Goal: Check status: Check status

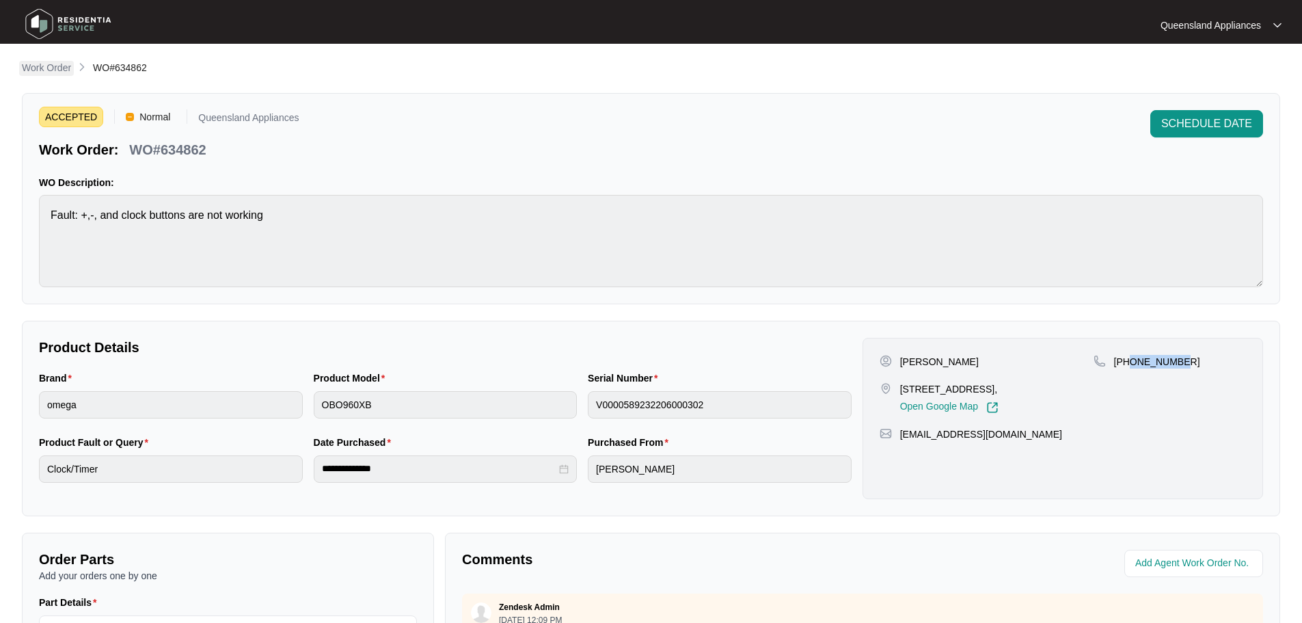
click at [56, 67] on p "Work Order" at bounding box center [46, 68] width 49 height 14
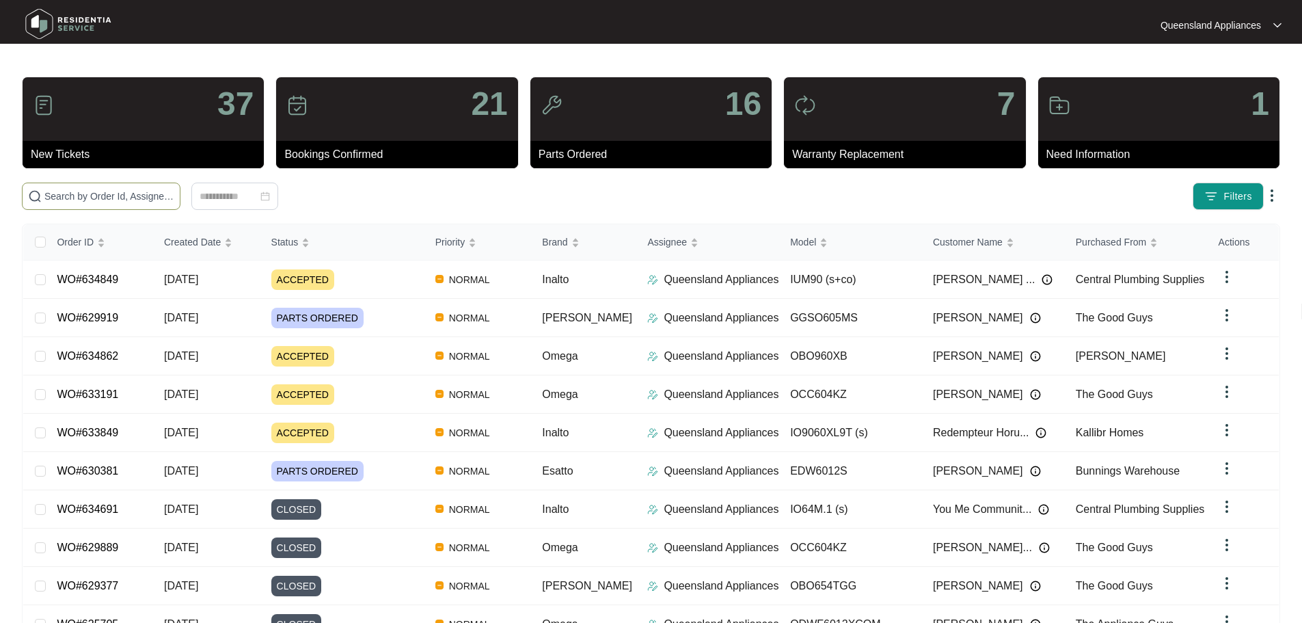
click at [137, 187] on span at bounding box center [101, 196] width 159 height 27
paste input "634691"
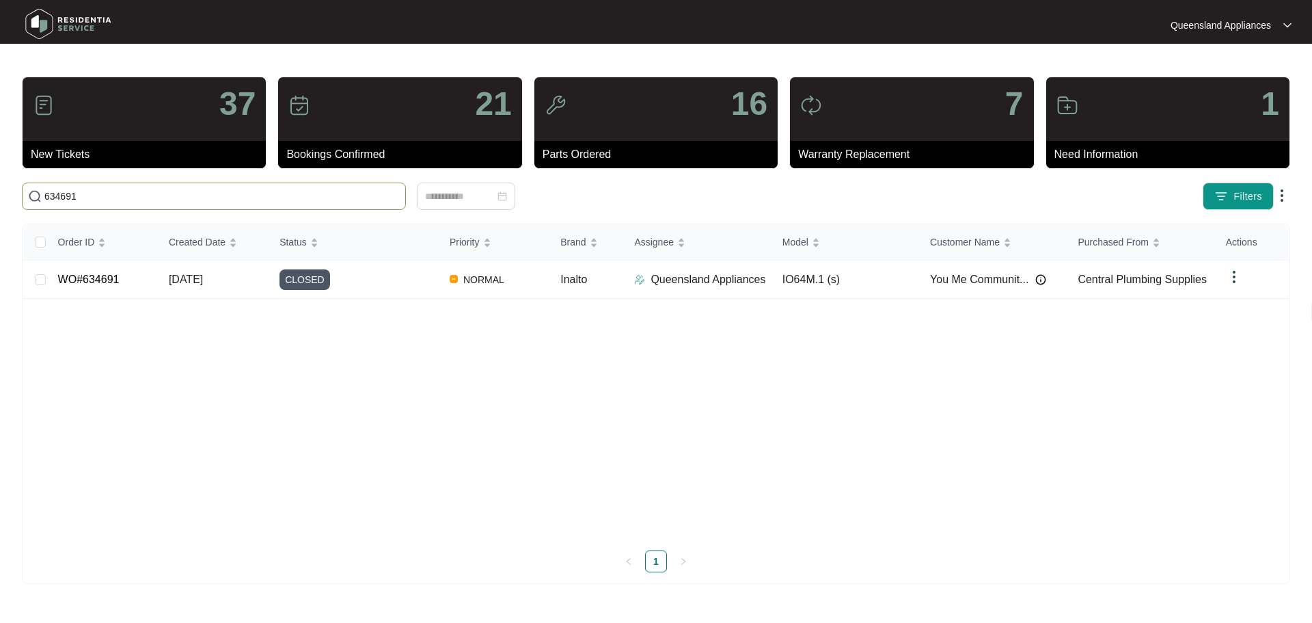
type input "634691"
click at [356, 280] on div "CLOSED" at bounding box center [359, 279] width 159 height 21
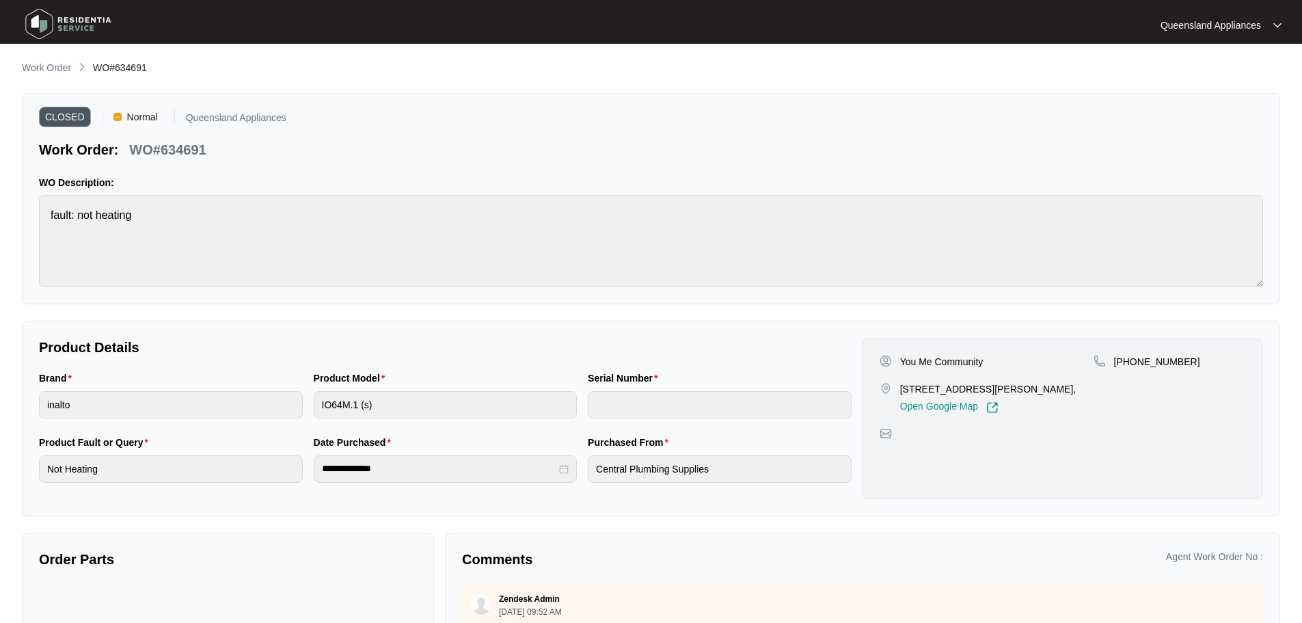
click at [40, 57] on main "**********" at bounding box center [651, 380] width 1302 height 761
drag, startPoint x: 40, startPoint y: 62, endPoint x: 62, endPoint y: 62, distance: 22.6
click at [41, 62] on p "Work Order" at bounding box center [46, 68] width 49 height 14
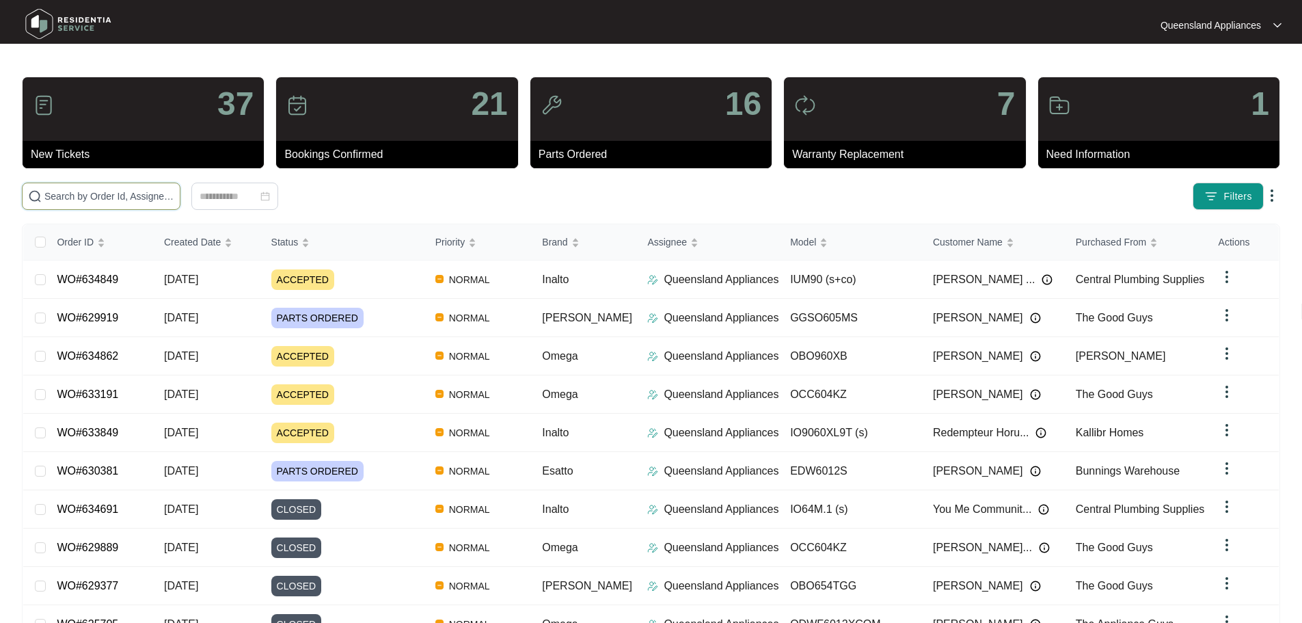
click at [174, 189] on input "text" at bounding box center [109, 196] width 130 height 15
paste input "634849"
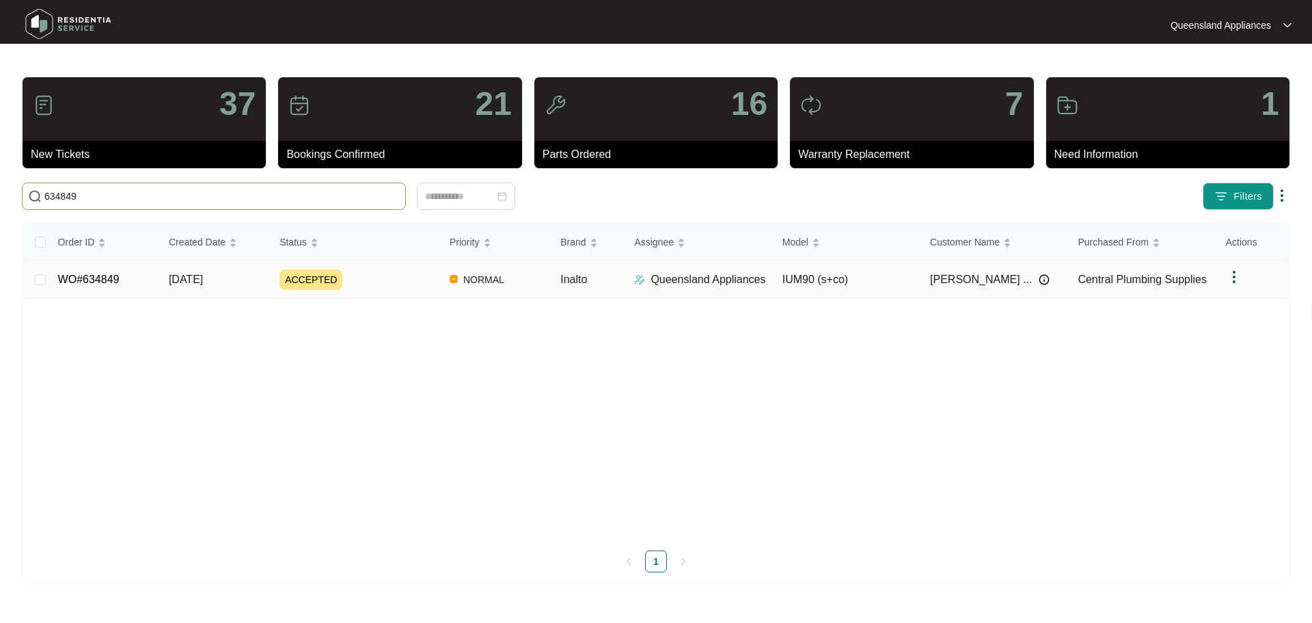
type input "634849"
click at [390, 279] on div "ACCEPTED" at bounding box center [359, 279] width 159 height 21
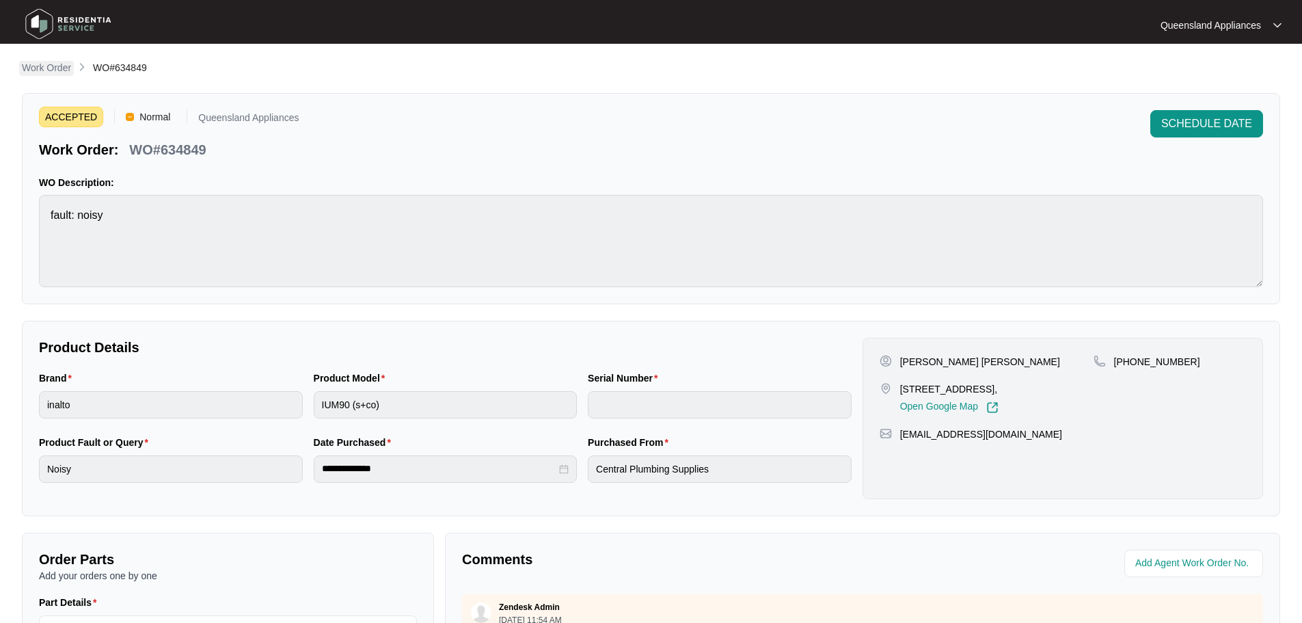
click at [40, 75] on link "Work Order" at bounding box center [46, 68] width 55 height 15
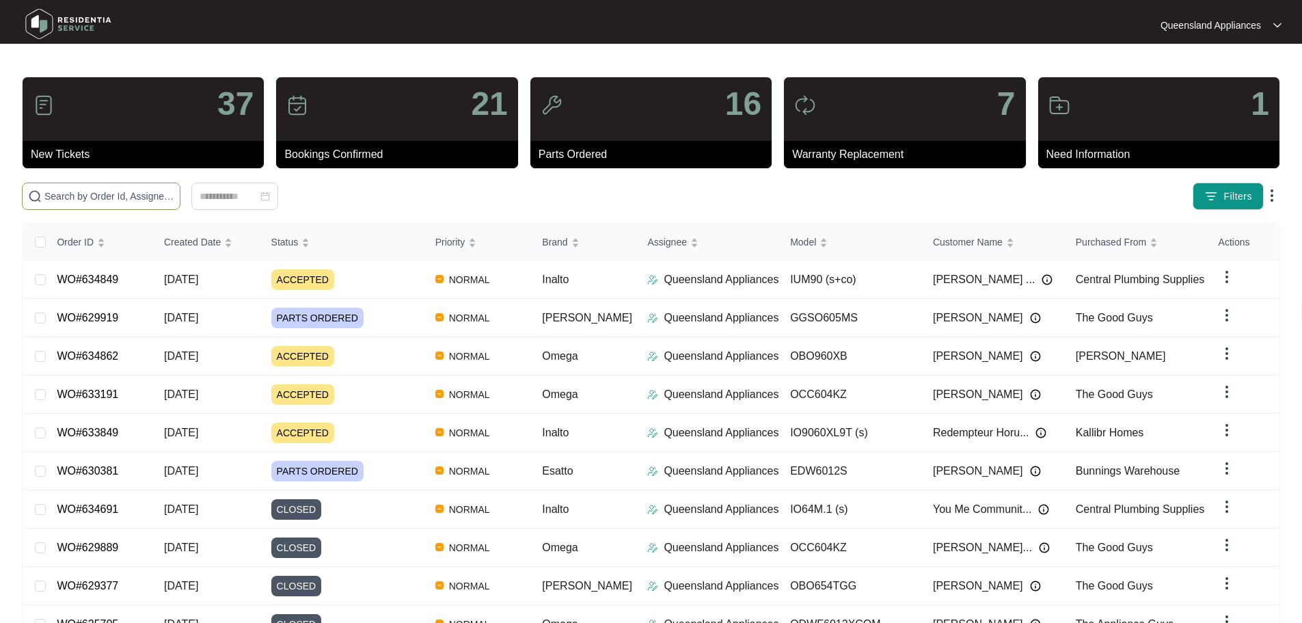
click at [146, 204] on span at bounding box center [101, 196] width 159 height 27
paste input "634862"
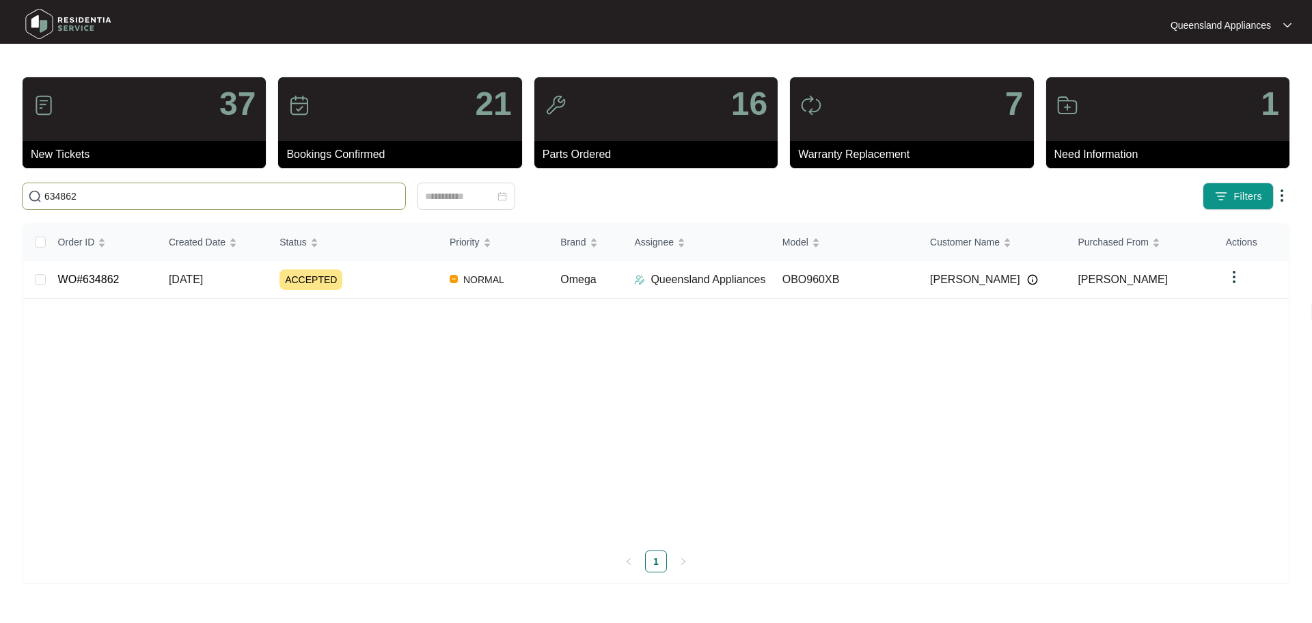
type input "634862"
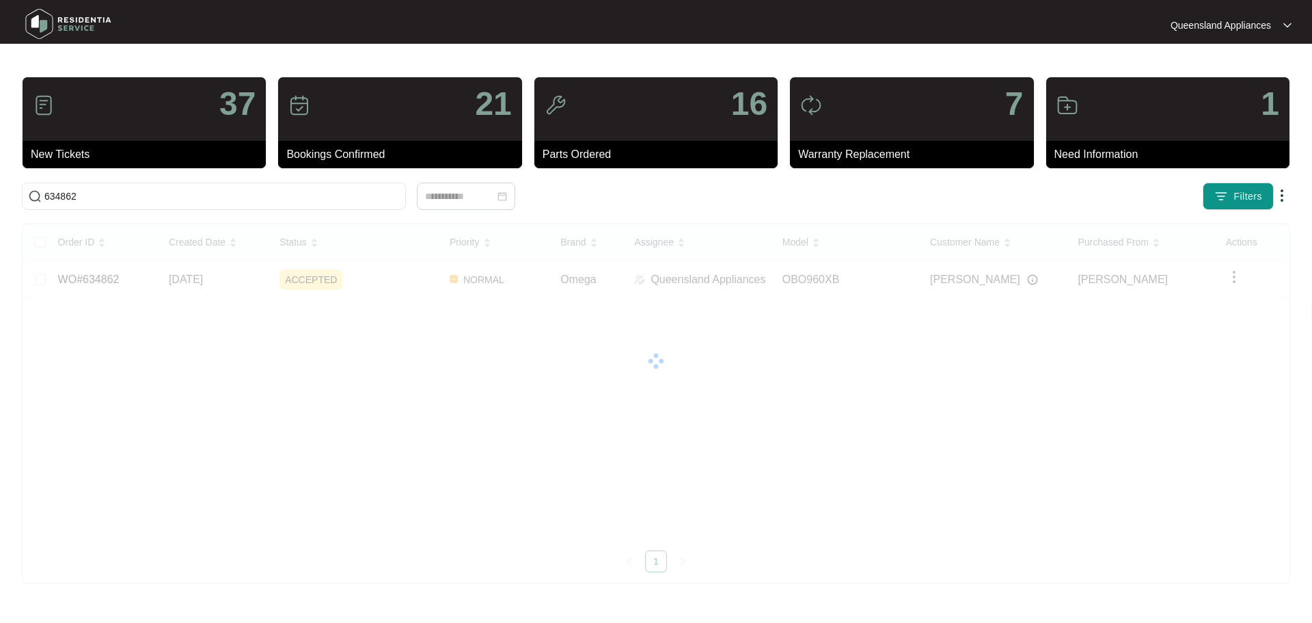
drag, startPoint x: 575, startPoint y: 277, endPoint x: 586, endPoint y: 275, distance: 11.0
click at [575, 278] on div "Order ID Created Date Status Priority Brand Assignee Model Customer Name Purcha…" at bounding box center [656, 398] width 1266 height 348
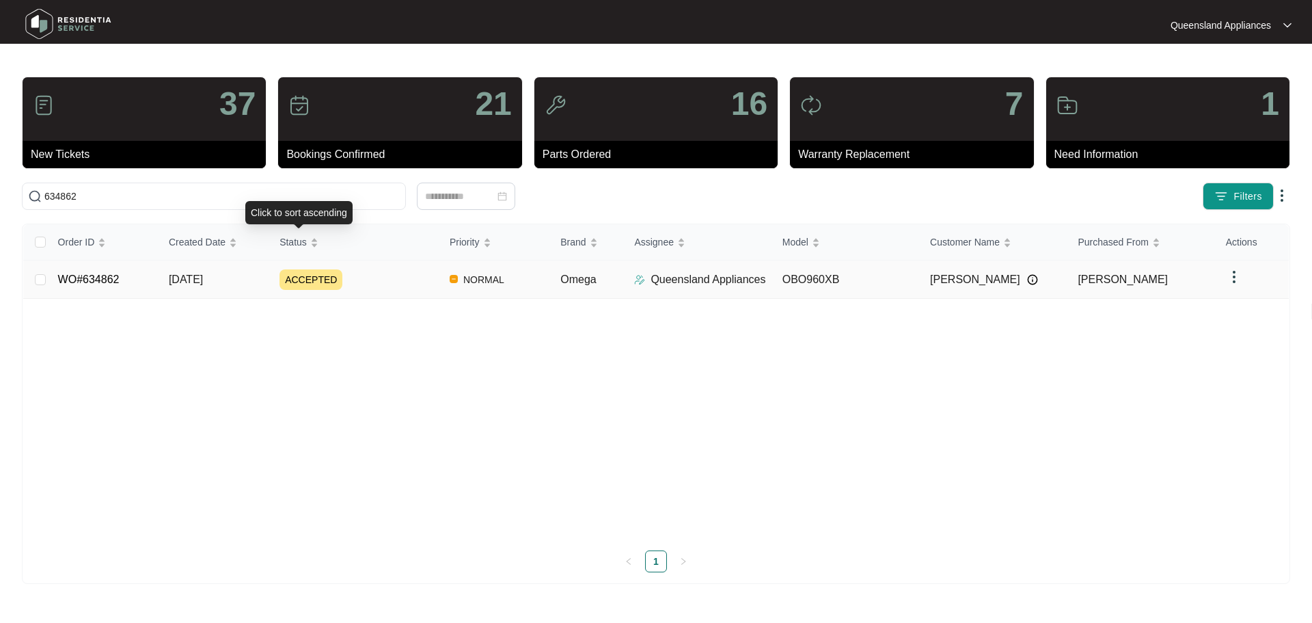
click at [366, 284] on div "ACCEPTED" at bounding box center [359, 279] width 159 height 21
click at [369, 280] on div "ACCEPTED" at bounding box center [359, 279] width 159 height 21
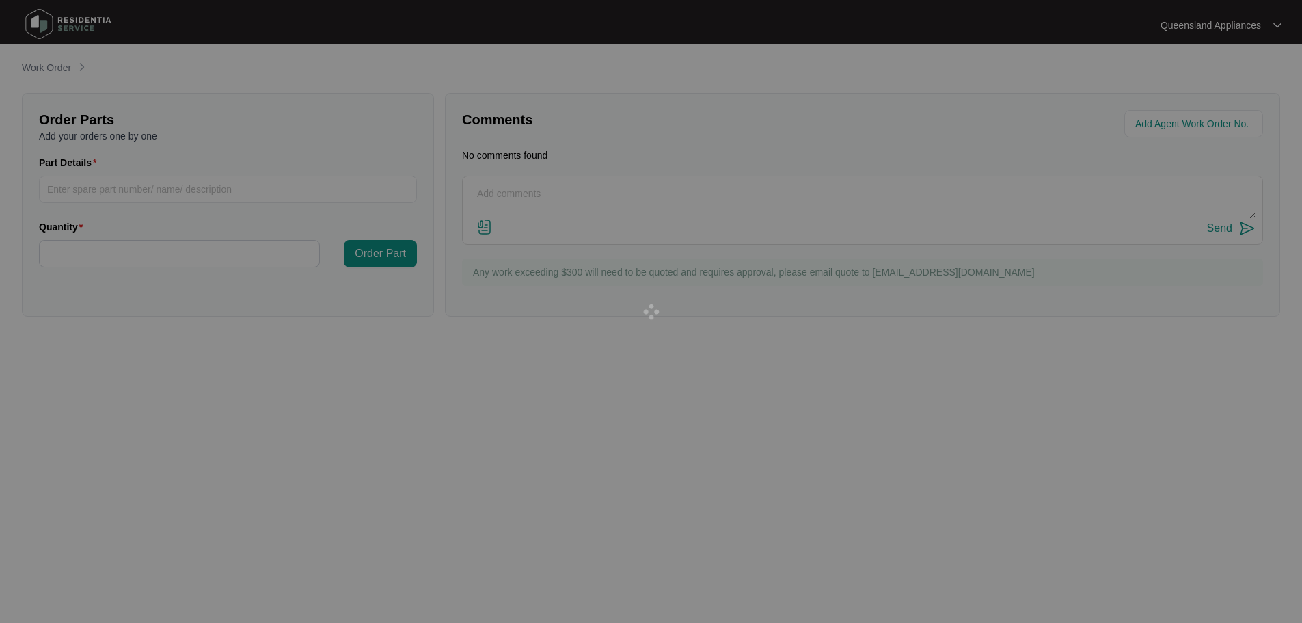
click at [369, 280] on div at bounding box center [651, 311] width 1302 height 623
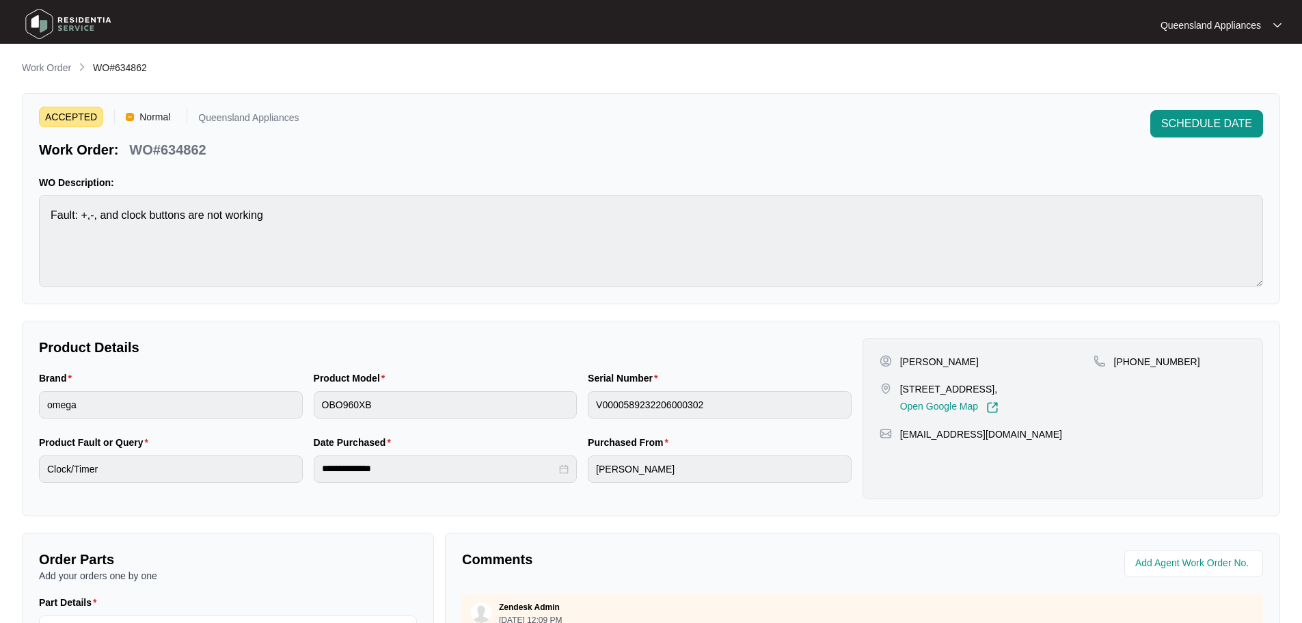
click at [225, 312] on div "**********" at bounding box center [651, 472] width 1258 height 824
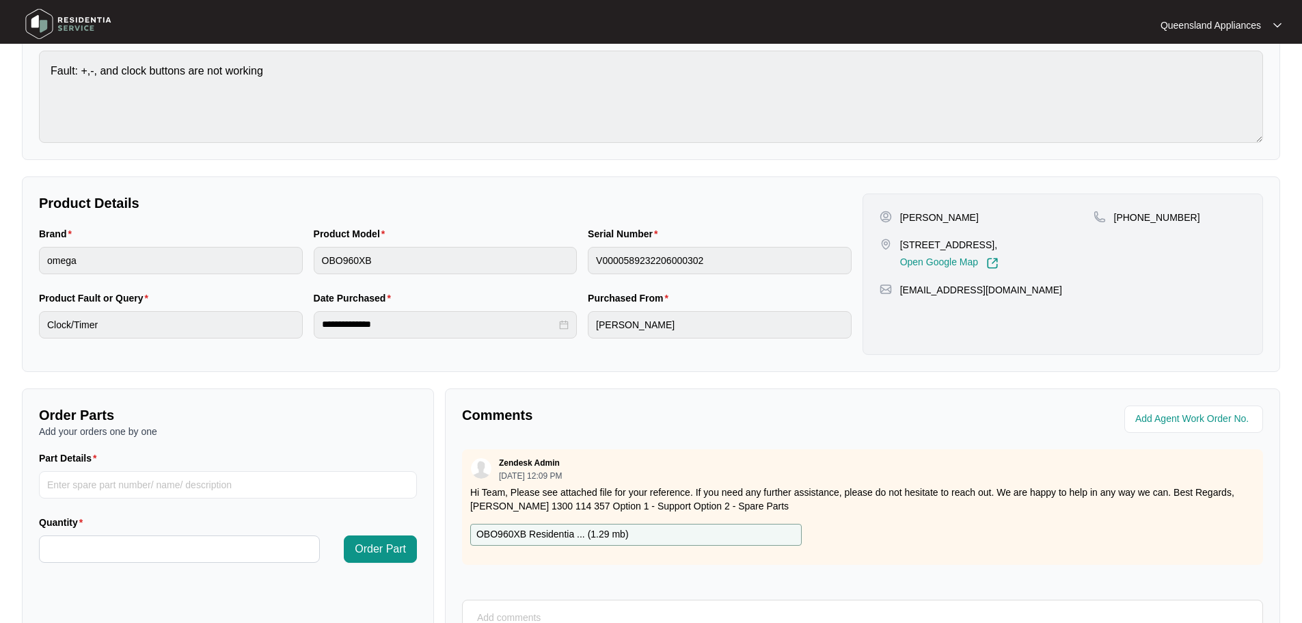
scroll to position [284, 0]
